Goal: Task Accomplishment & Management: Use online tool/utility

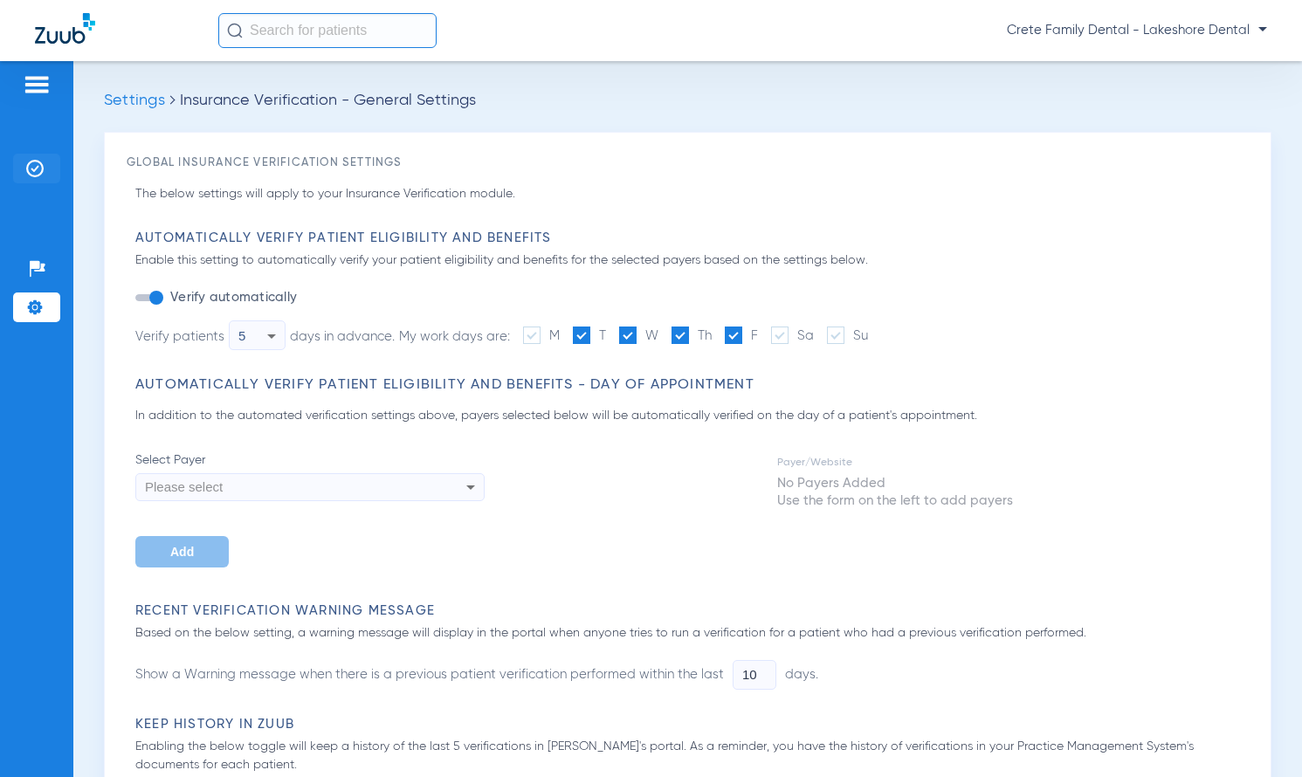
drag, startPoint x: 31, startPoint y: 165, endPoint x: 47, endPoint y: 169, distance: 16.3
click at [31, 166] on img at bounding box center [34, 168] width 17 height 17
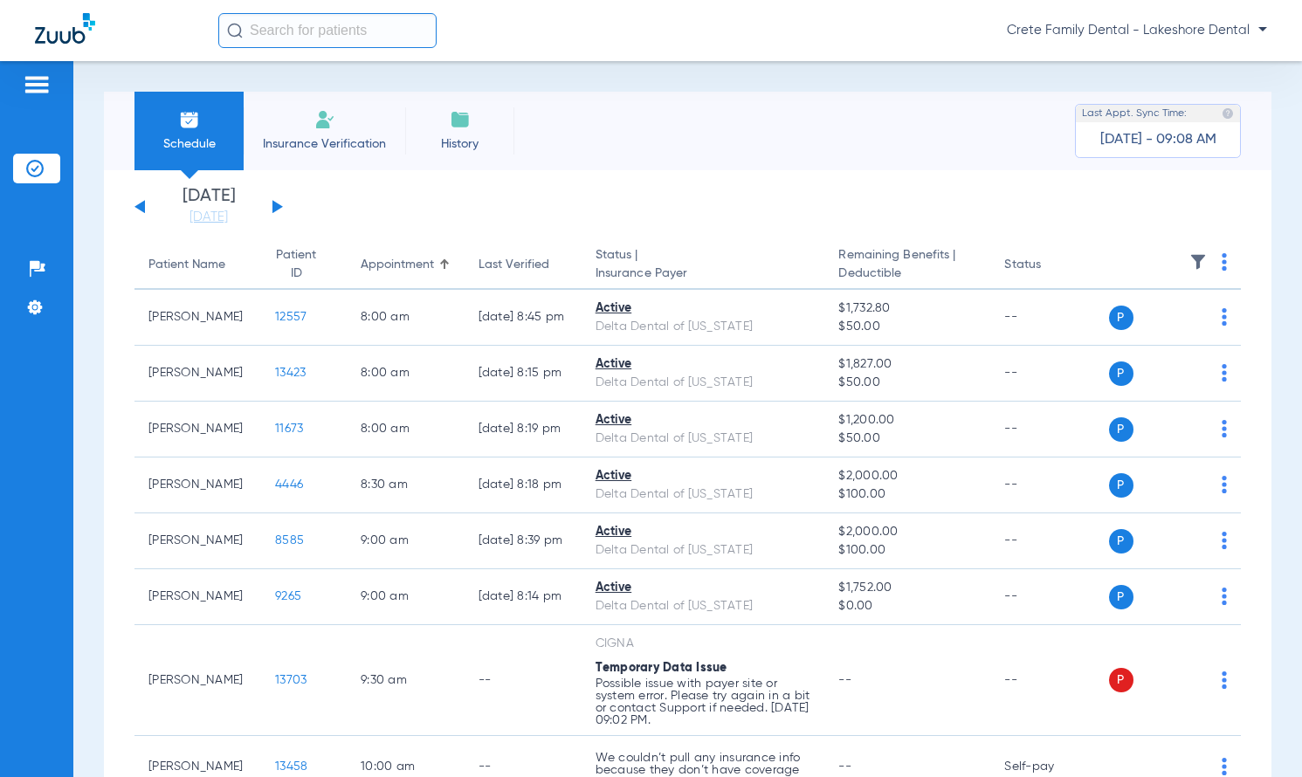
click at [28, 168] on img at bounding box center [34, 168] width 17 height 17
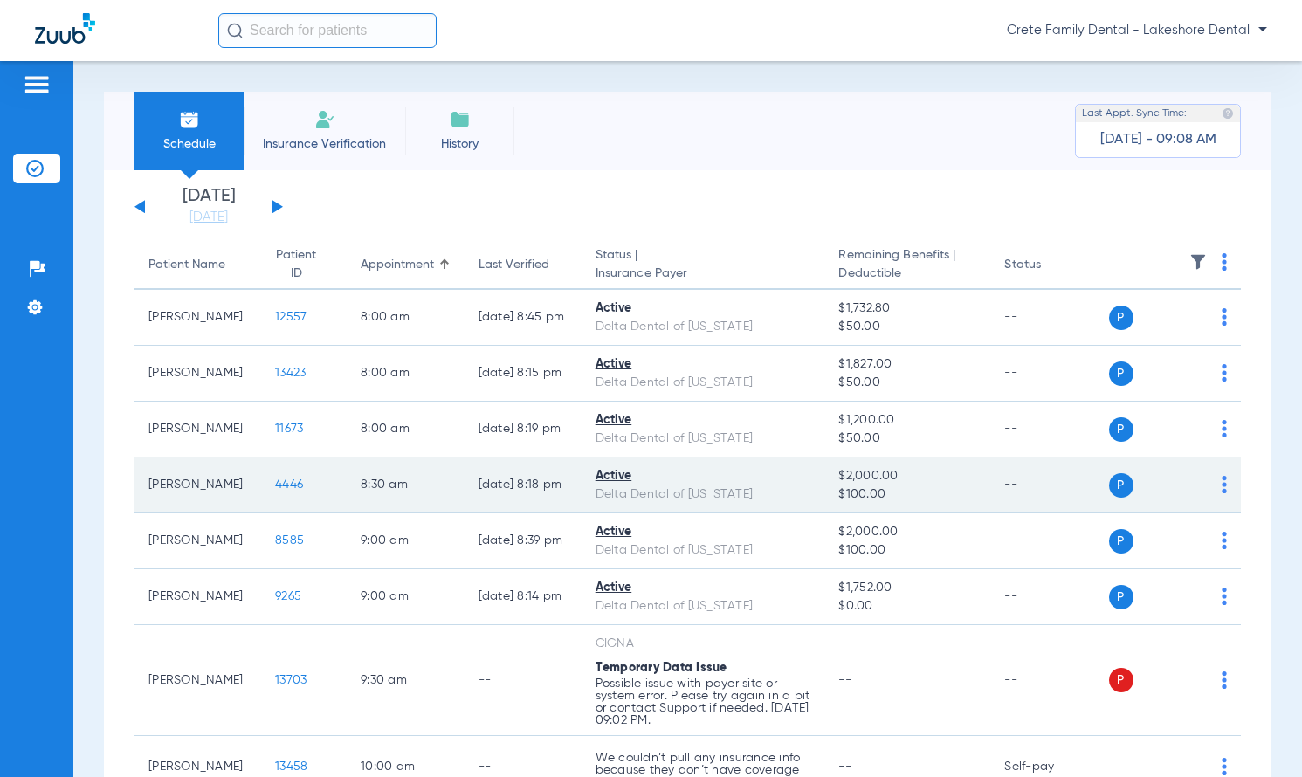
click at [278, 484] on span "4446" at bounding box center [289, 484] width 28 height 12
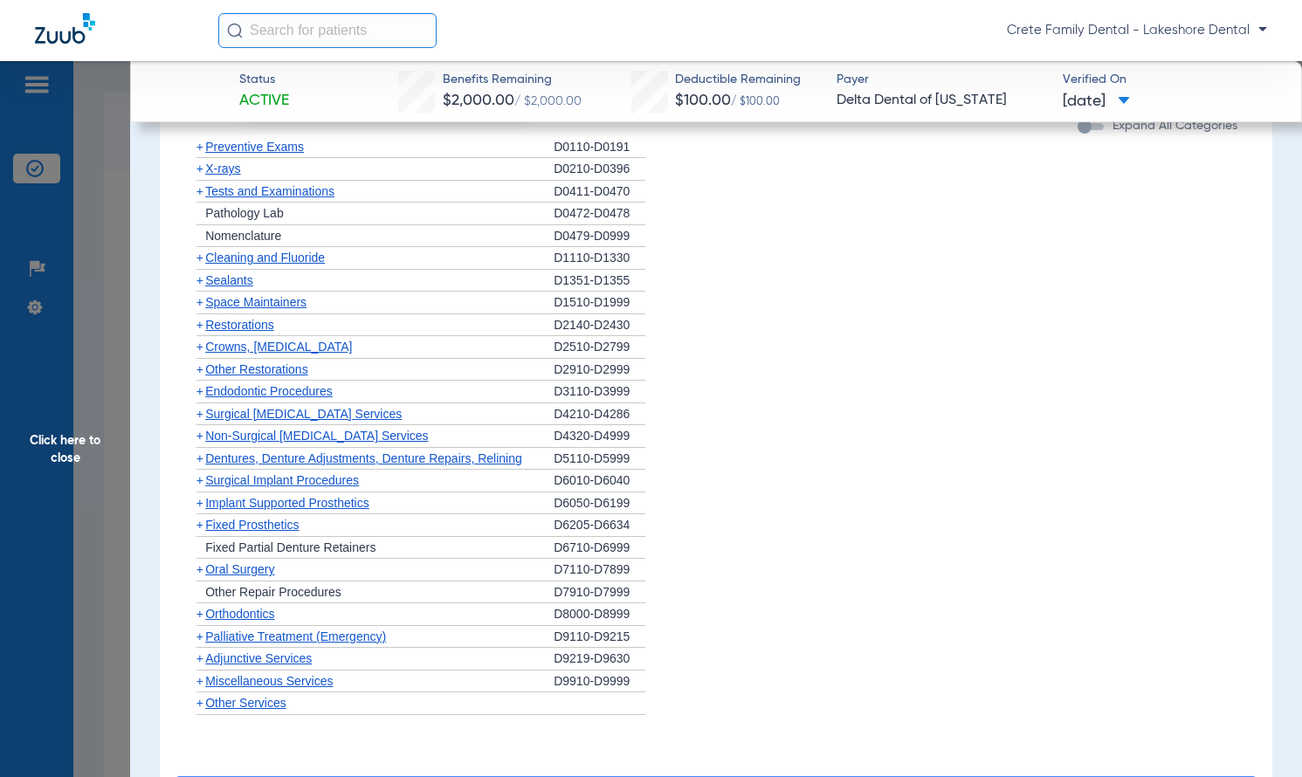
scroll to position [1170, 0]
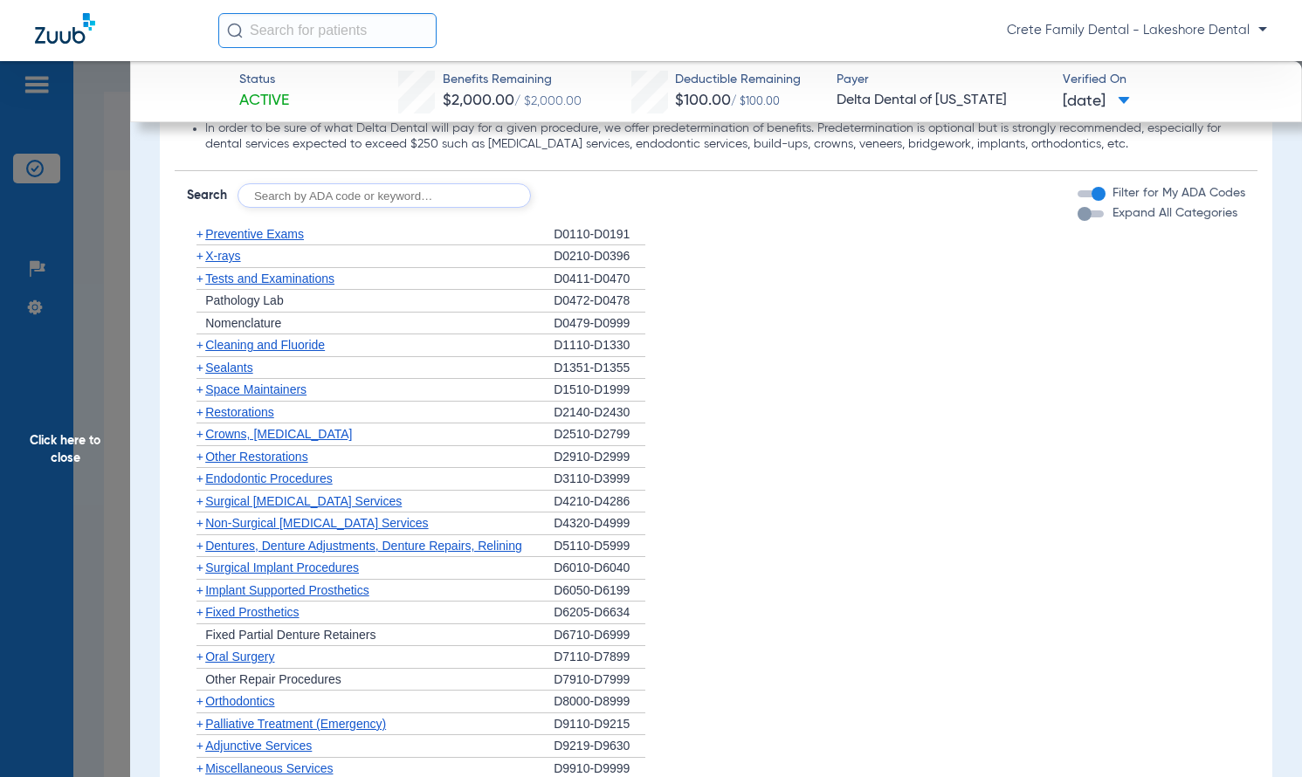
click at [244, 411] on span "Restorations" at bounding box center [239, 412] width 69 height 14
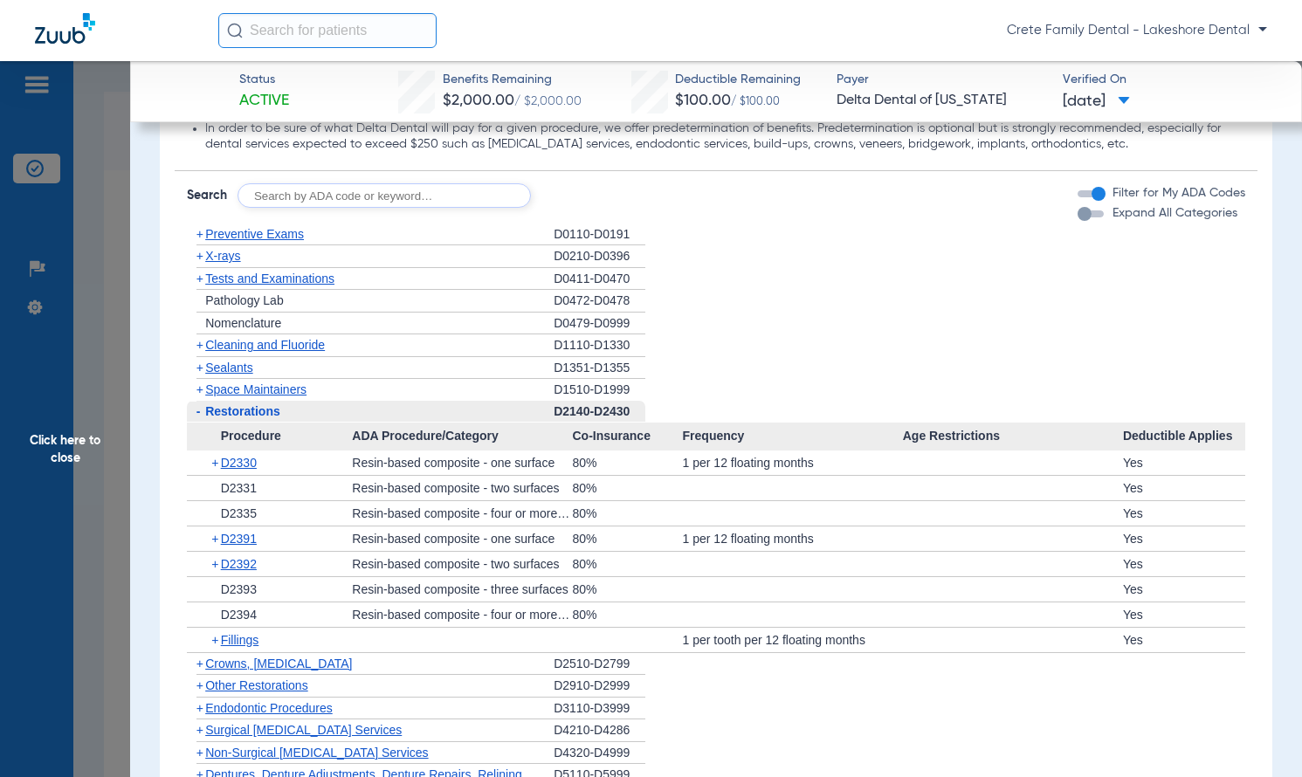
click at [13, 217] on span "Click here to close" at bounding box center [65, 449] width 130 height 777
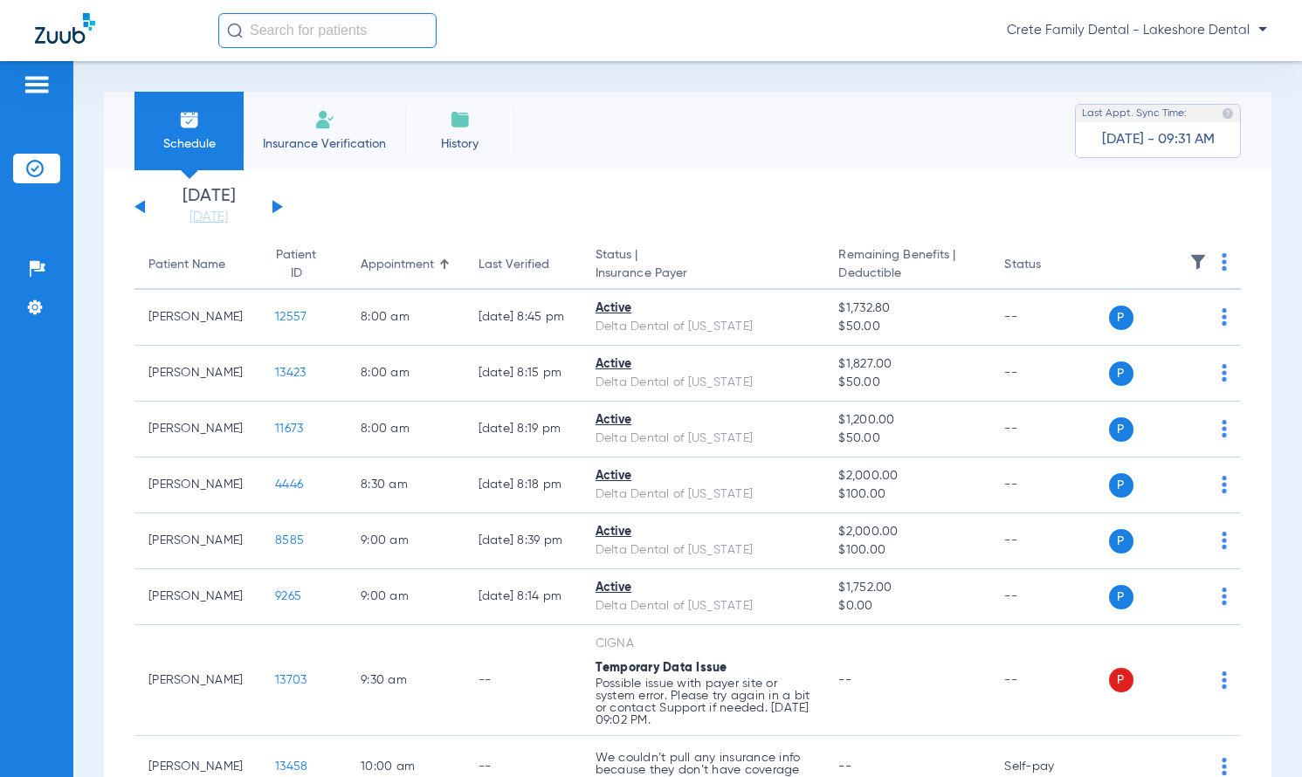
click at [302, 43] on input "text" at bounding box center [327, 30] width 218 height 35
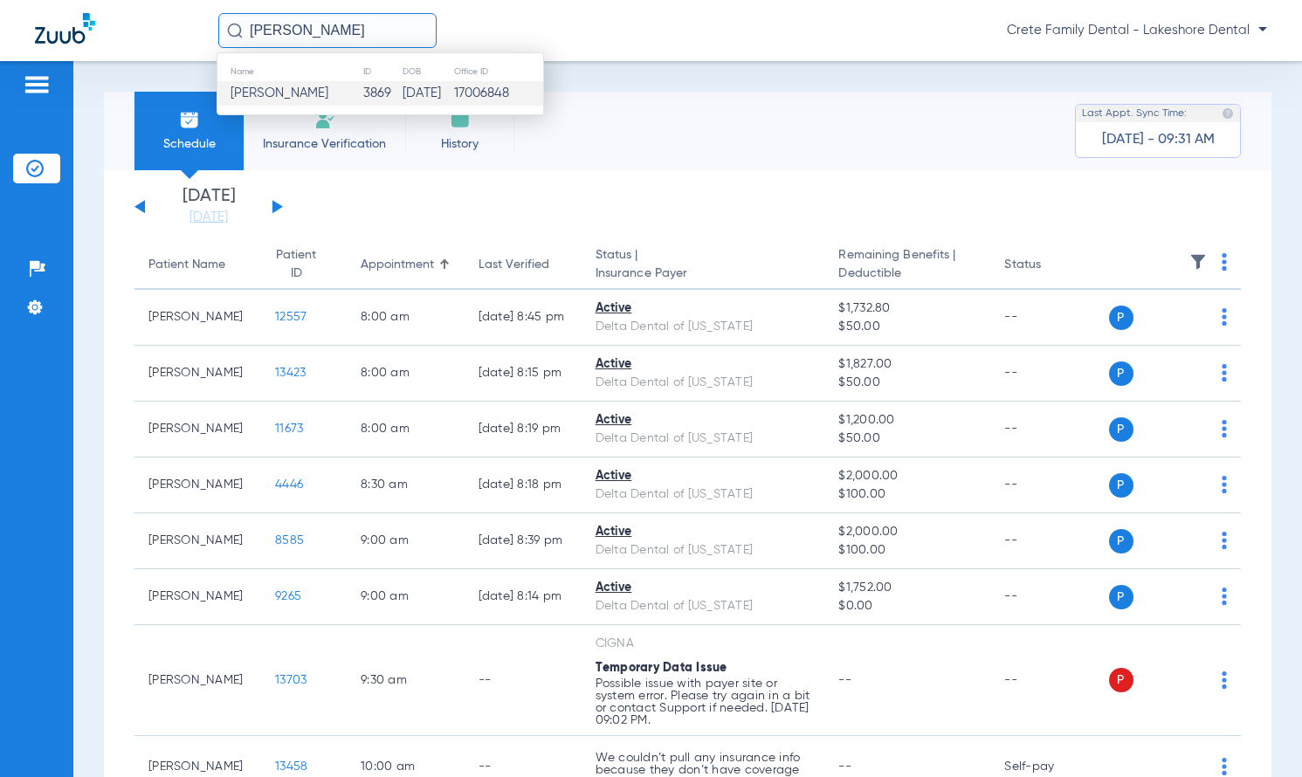
type input "[PERSON_NAME]"
click at [299, 101] on td "[PERSON_NAME]" at bounding box center [289, 93] width 145 height 24
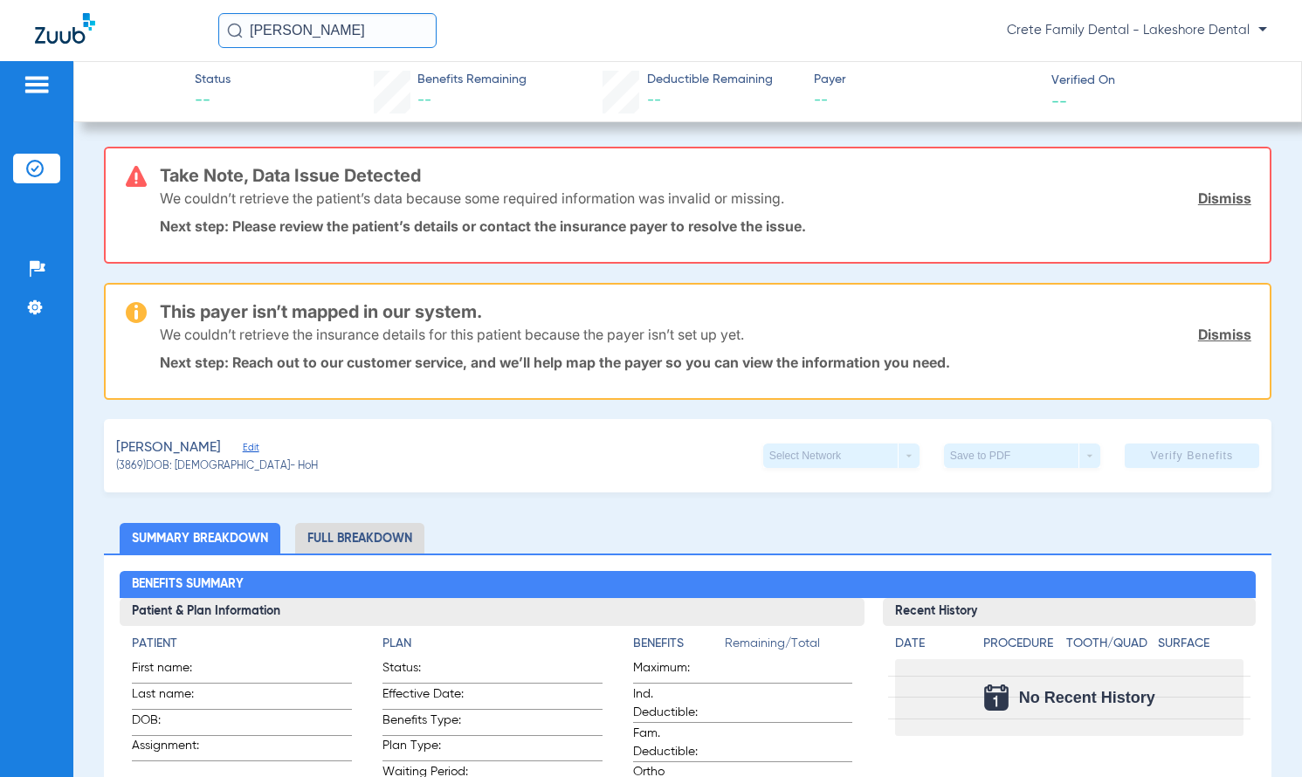
click at [1228, 198] on link "Dismiss" at bounding box center [1224, 197] width 53 height 17
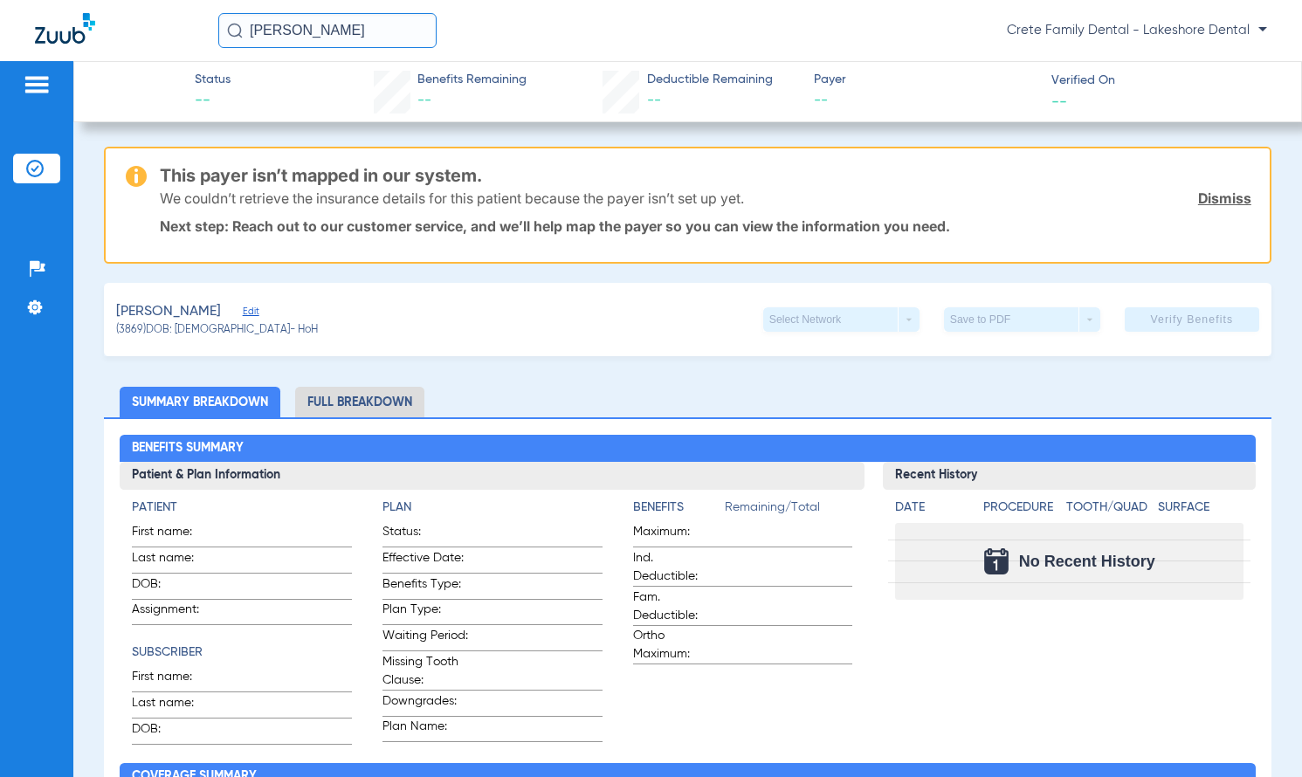
click at [1228, 198] on link "Dismiss" at bounding box center [1224, 197] width 53 height 17
